Goal: Task Accomplishment & Management: Manage account settings

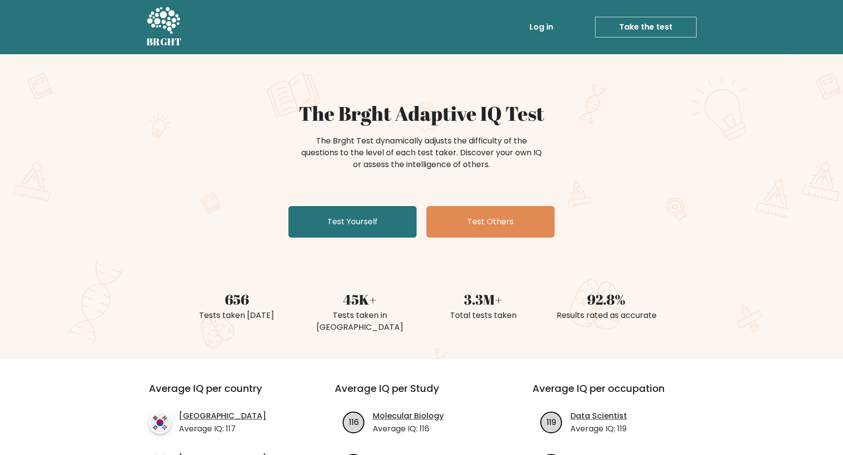
click at [543, 30] on link "Log in" at bounding box center [542, 27] width 32 height 20
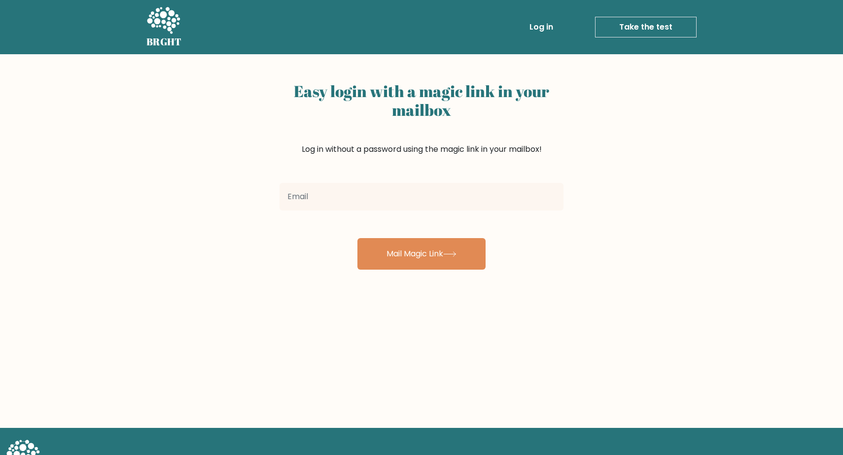
click at [438, 187] on input "email" at bounding box center [422, 197] width 284 height 28
click at [546, 26] on link "Log in" at bounding box center [542, 27] width 32 height 20
type input ","
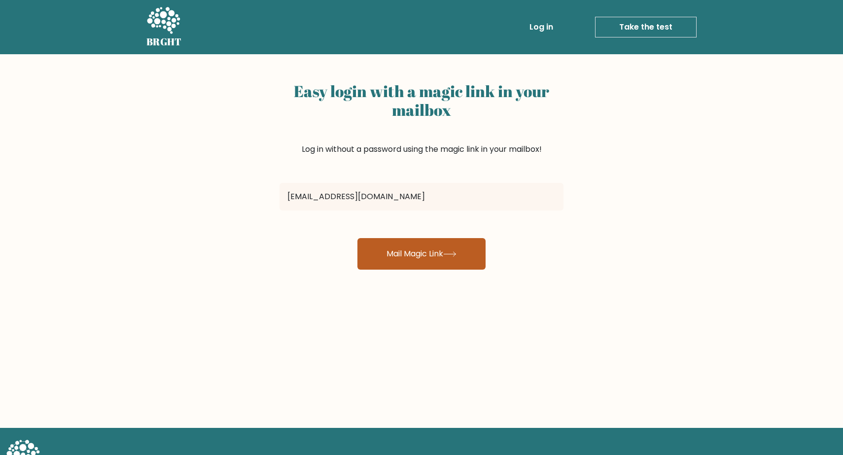
type input "[EMAIL_ADDRESS][DOMAIN_NAME]"
click at [435, 252] on button "Mail Magic Link" at bounding box center [421, 254] width 128 height 32
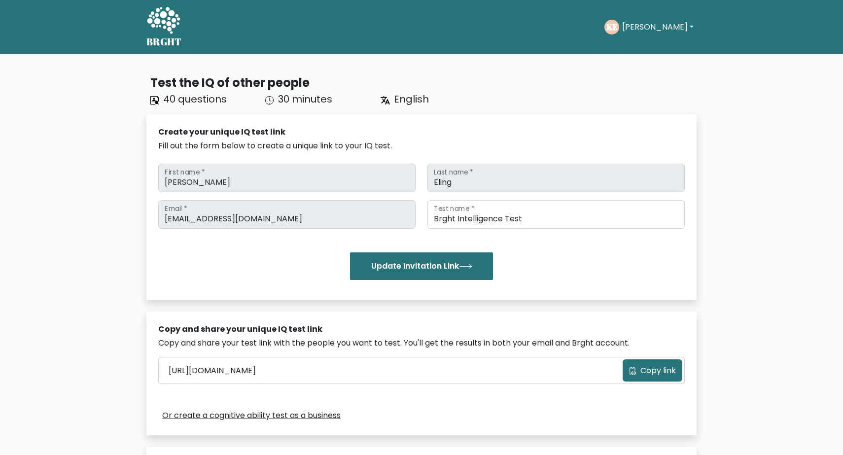
click at [641, 27] on button "[PERSON_NAME]" at bounding box center [657, 27] width 77 height 13
click at [639, 60] on link "Profile" at bounding box center [644, 64] width 78 height 16
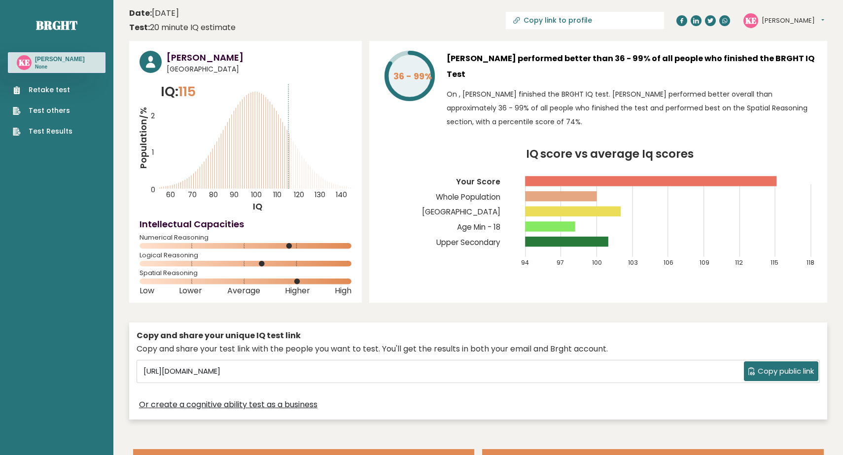
click at [54, 129] on link "Test Results" at bounding box center [43, 131] width 60 height 10
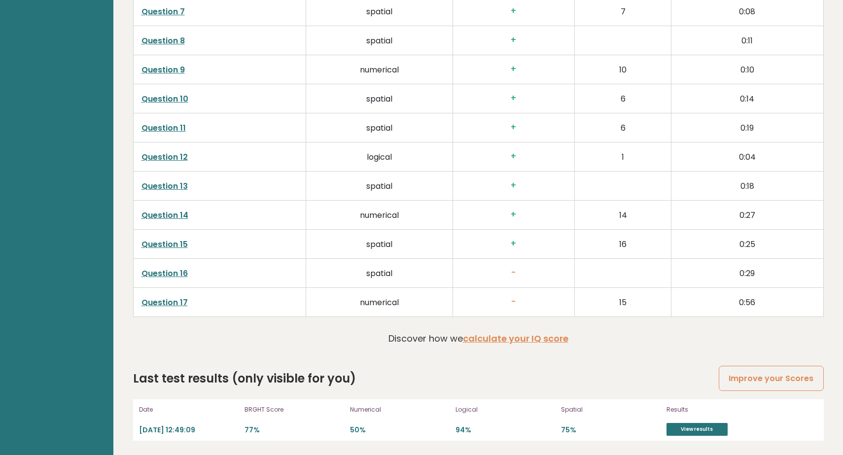
scroll to position [1788, 0]
